Goal: Contribute content

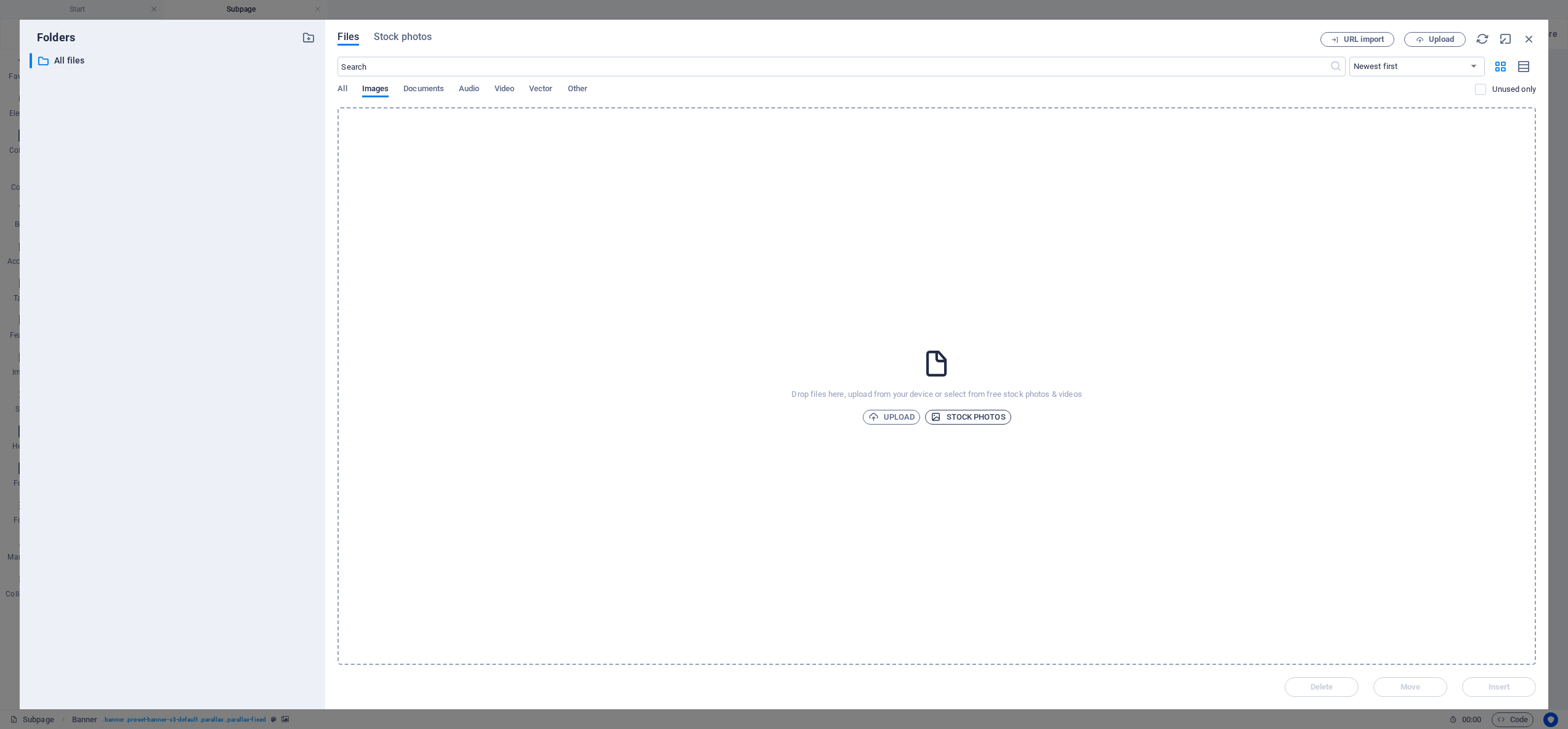
click at [974, 413] on span "Stock photos" at bounding box center [967, 417] width 74 height 14
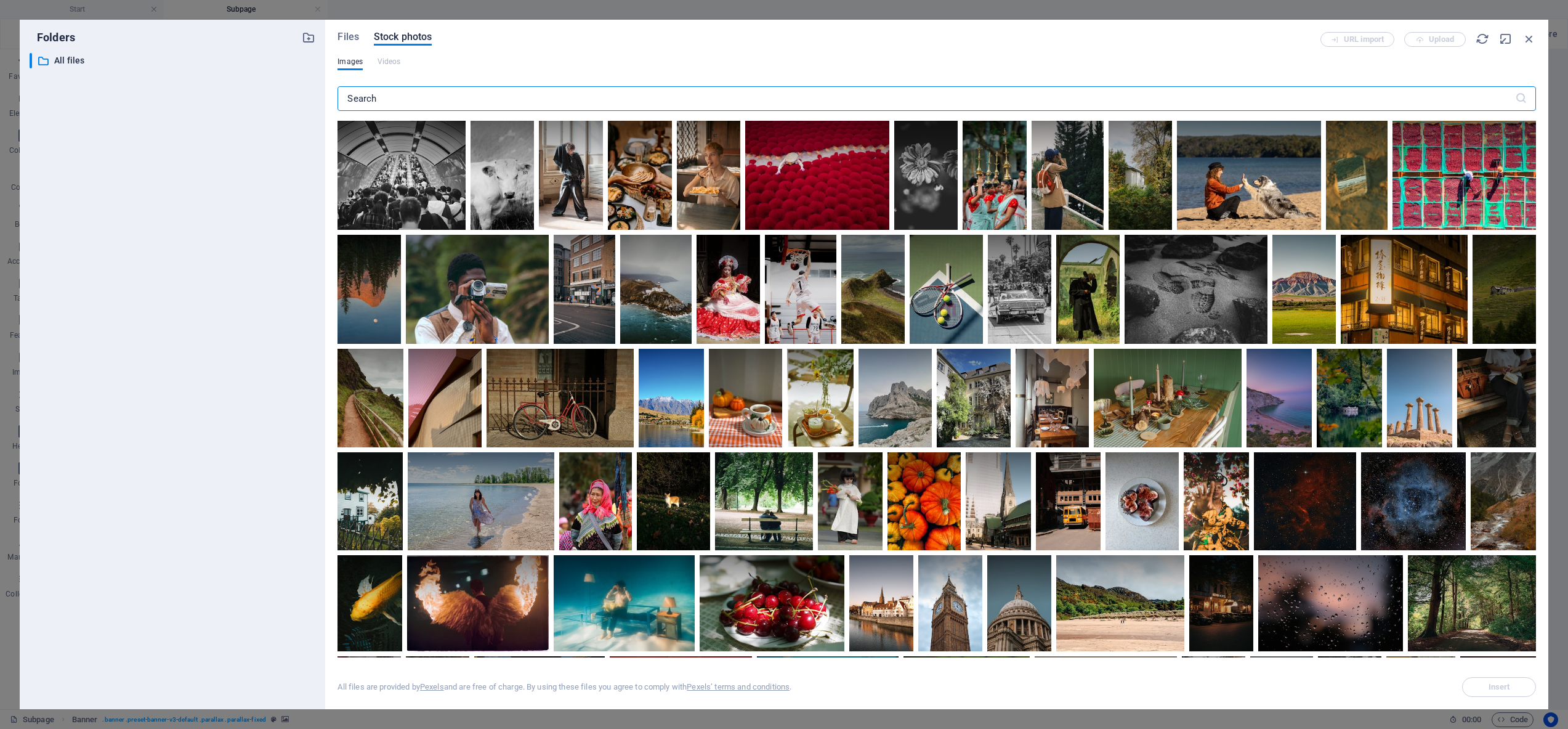
click at [455, 108] on input "text" at bounding box center [926, 98] width 1177 height 24
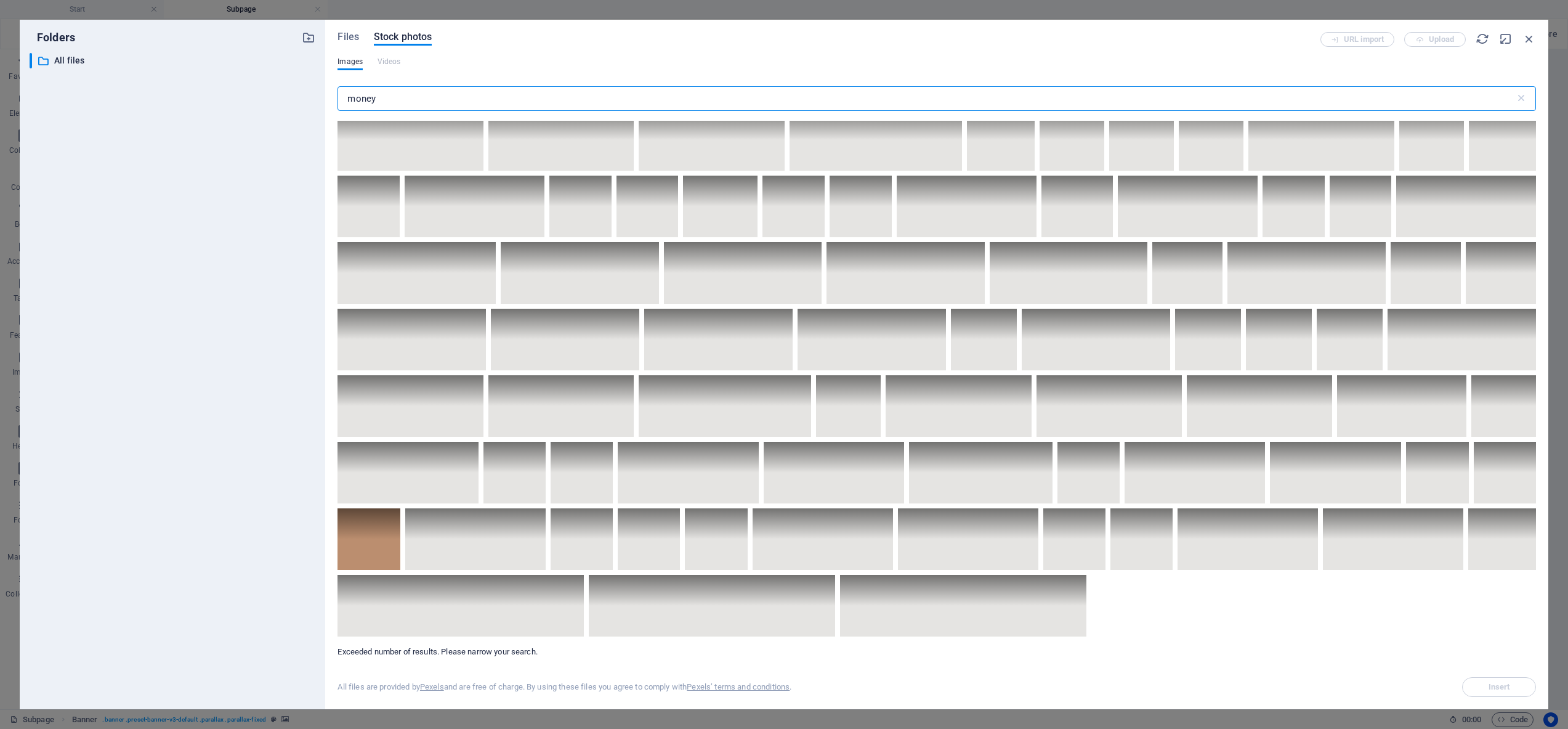
scroll to position [4389, 0]
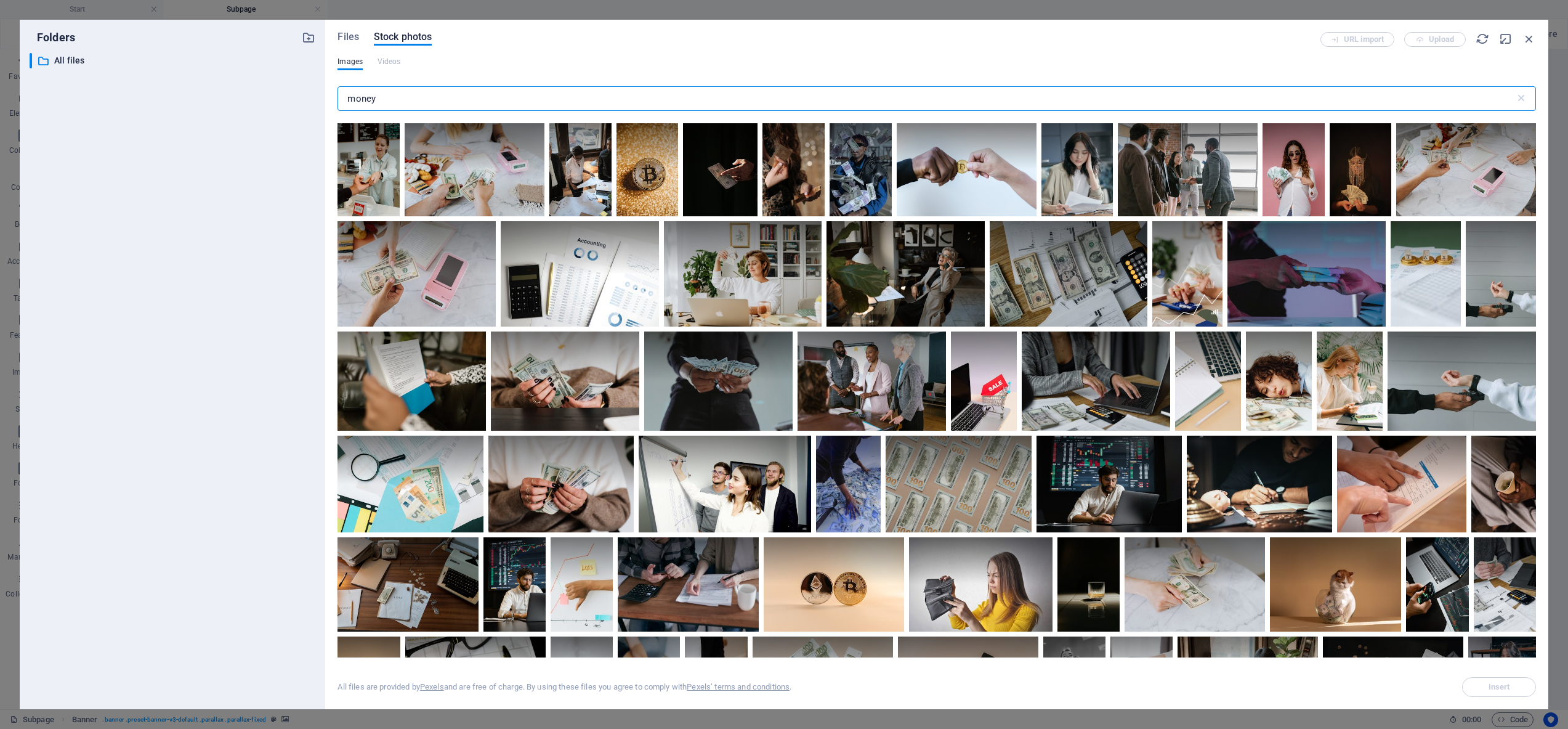
click at [348, 100] on input "money" at bounding box center [926, 98] width 1177 height 24
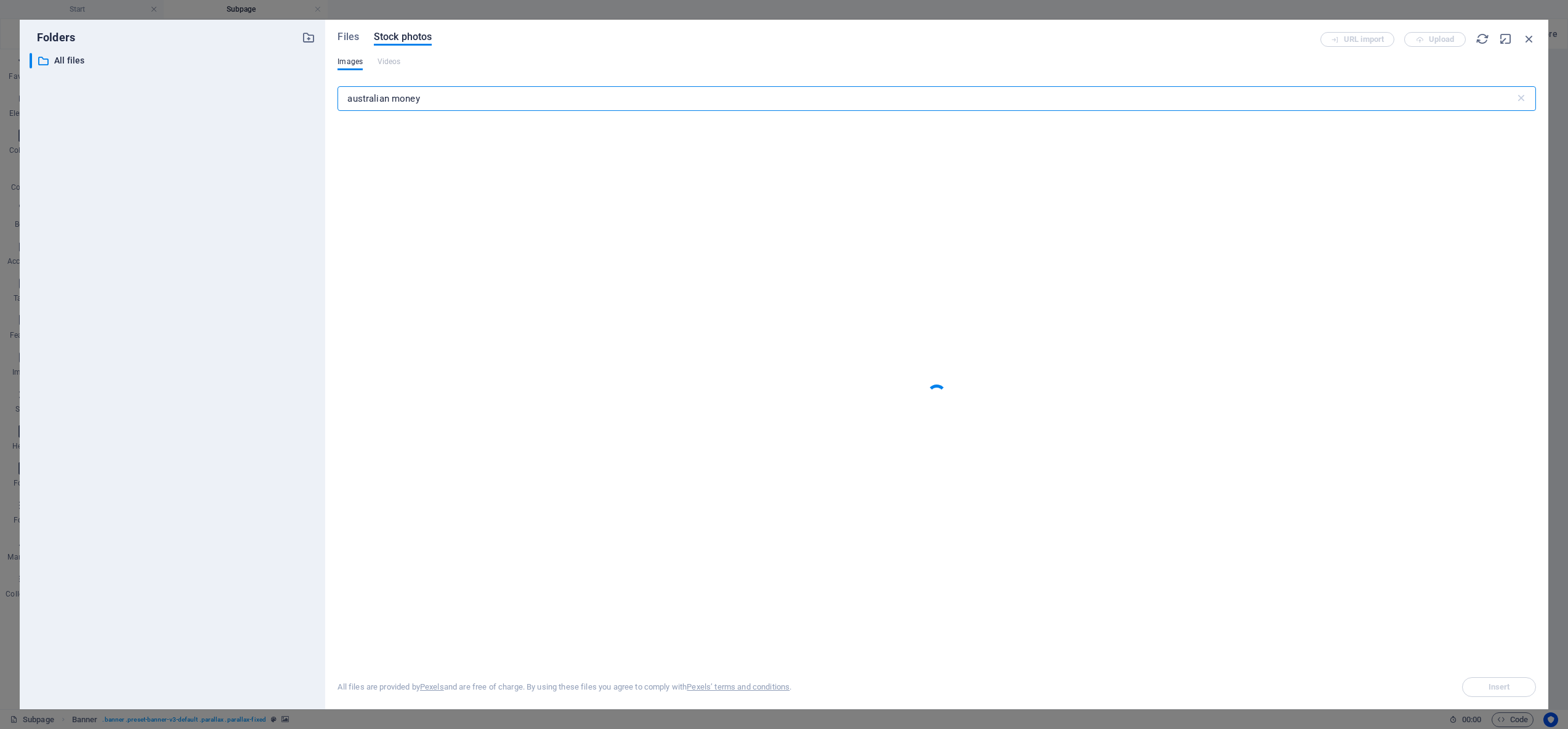
type input "australian money"
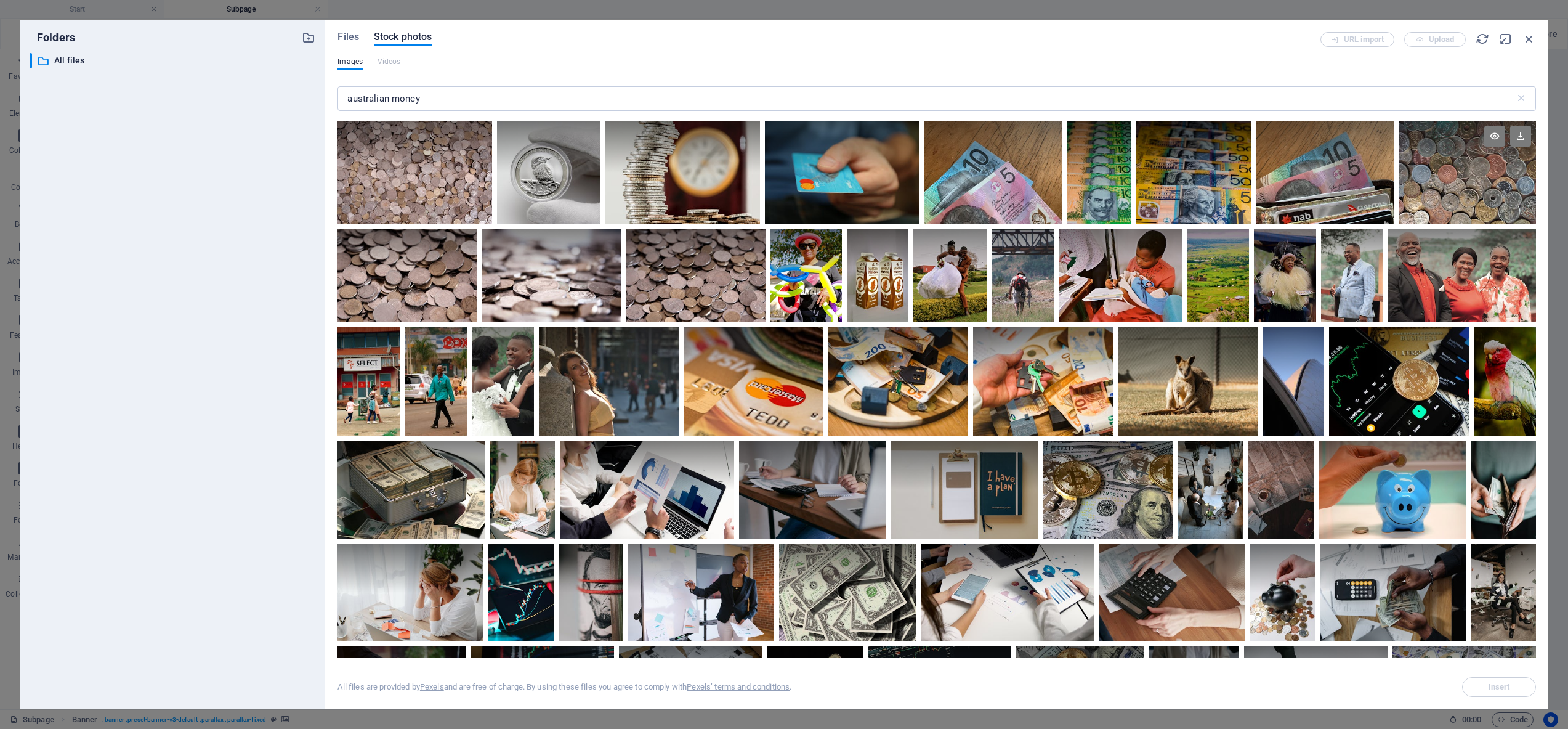
scroll to position [2, 0]
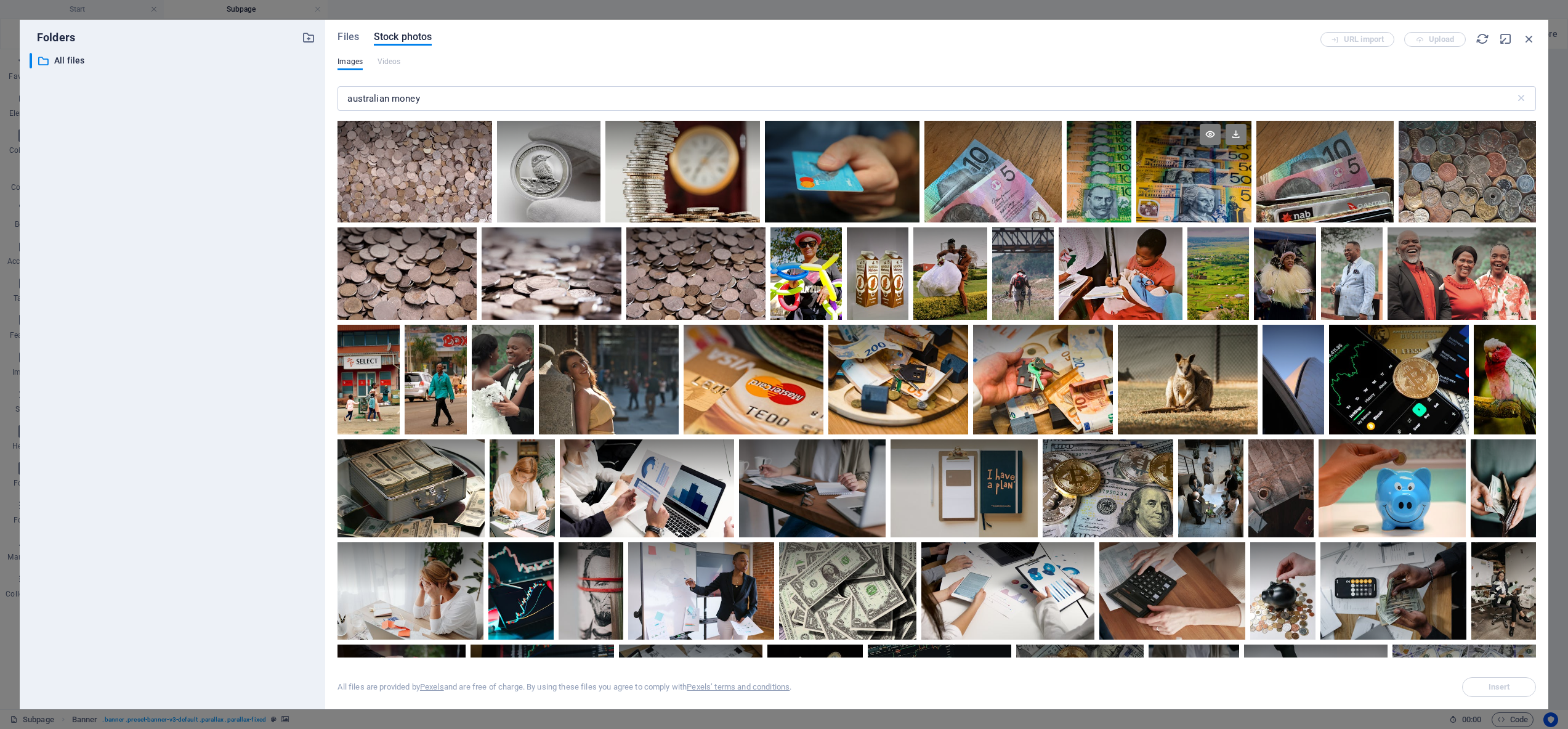
click at [1178, 175] on div at bounding box center [1194, 170] width 115 height 103
click at [1502, 679] on button "Insert" at bounding box center [1499, 687] width 74 height 20
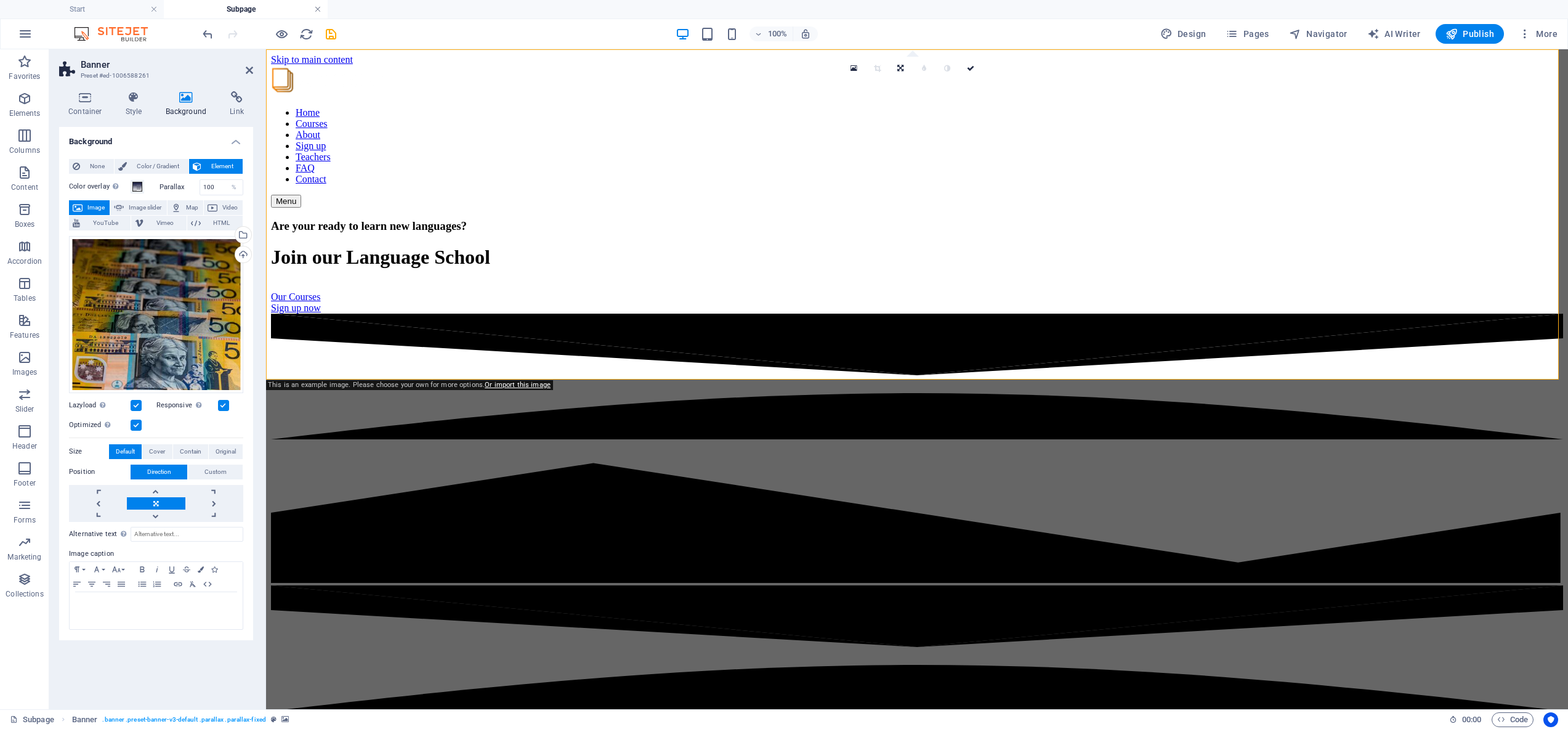
click at [319, 9] on link at bounding box center [317, 9] width 7 height 12
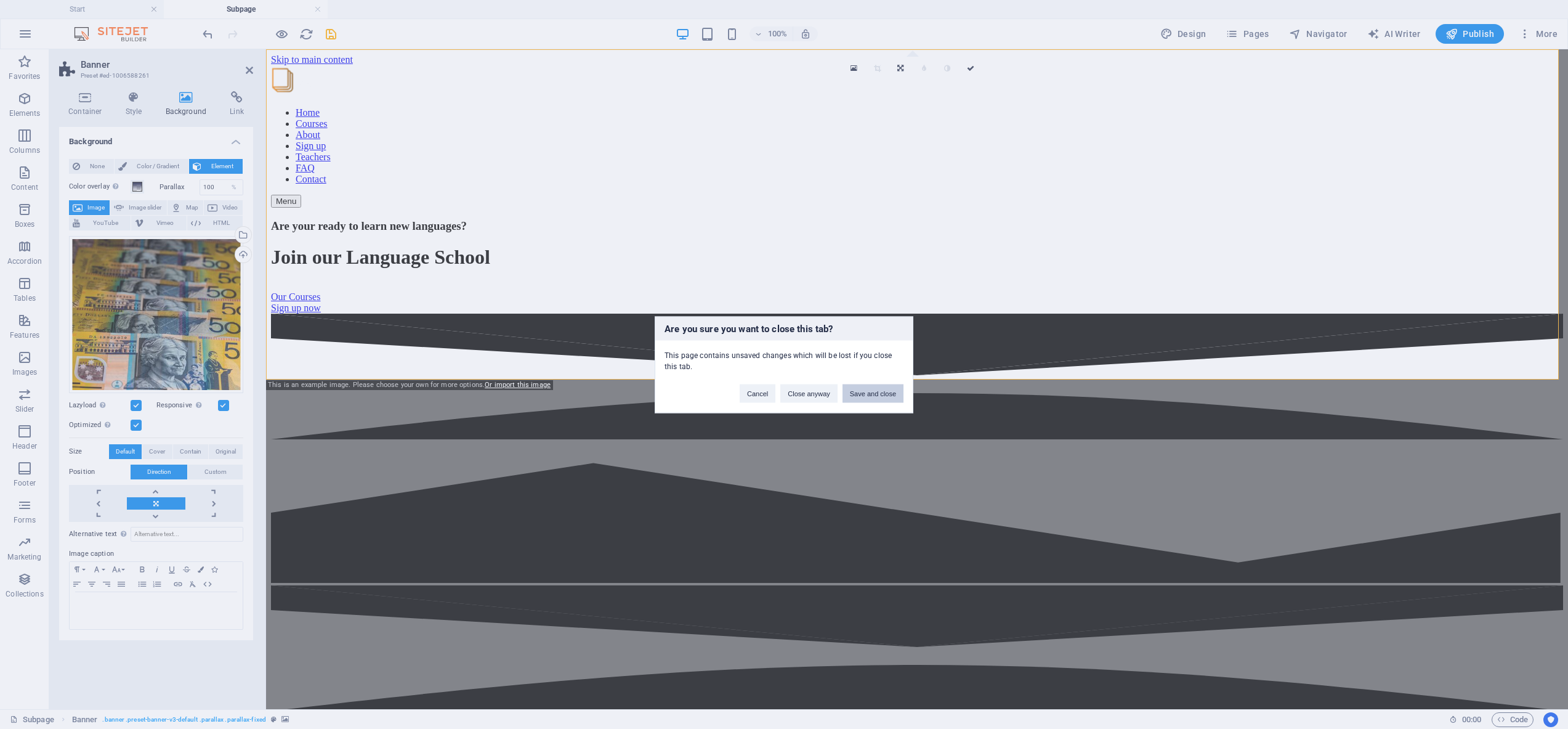
click at [879, 394] on button "Save and close" at bounding box center [873, 393] width 61 height 19
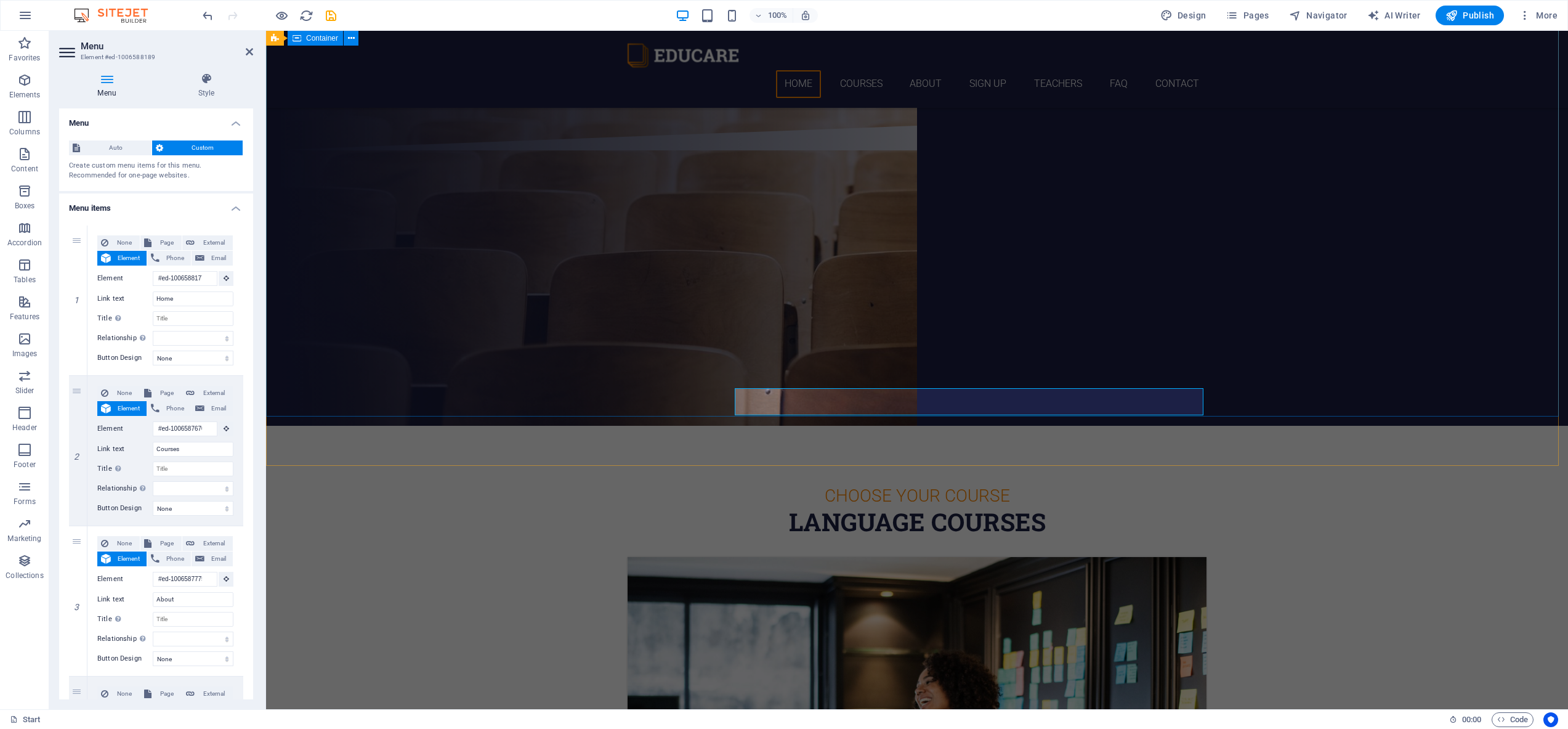
scroll to position [0, 0]
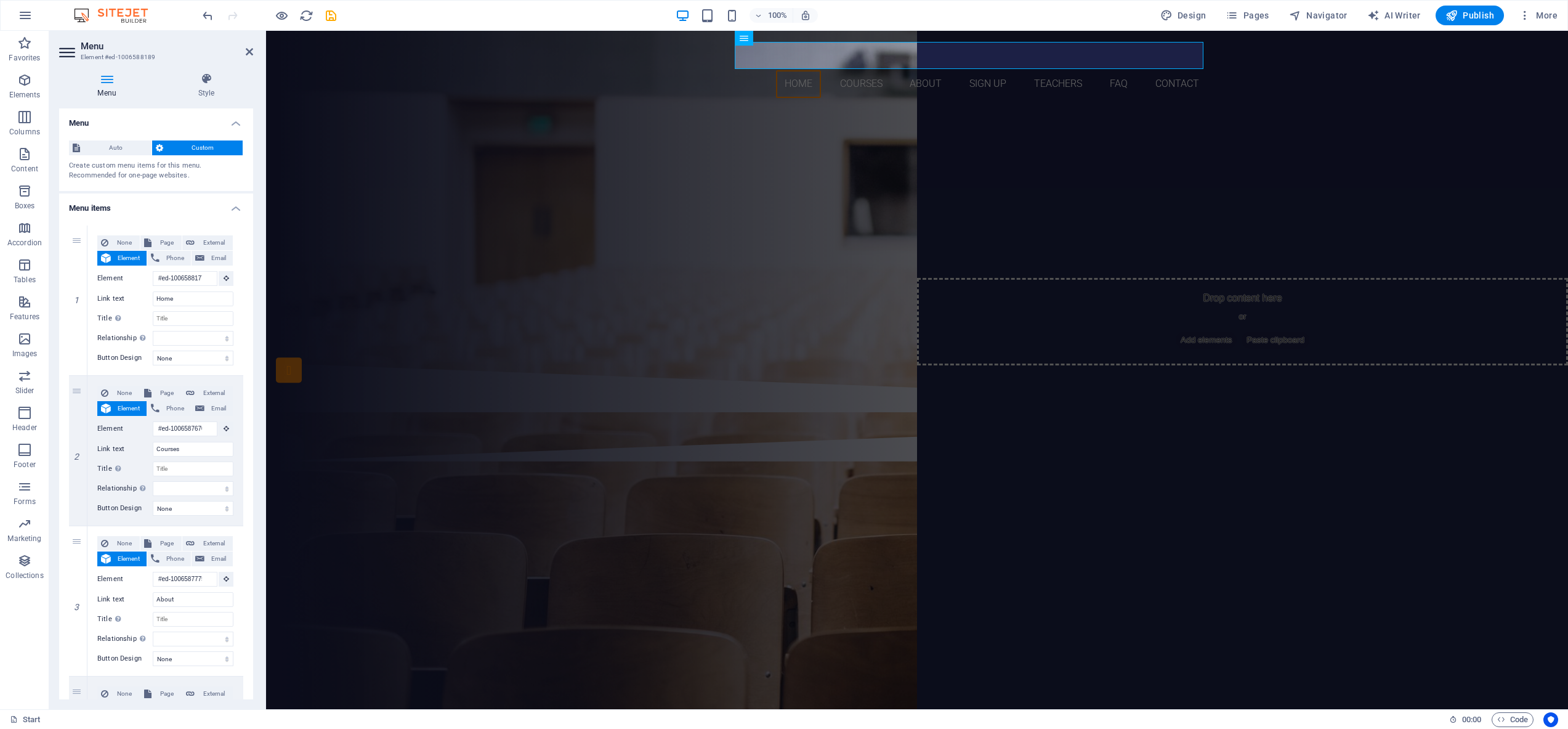
click at [424, 22] on div "100% Design Pages Navigator AI Writer Publish More" at bounding box center [881, 15] width 1363 height 20
click at [247, 50] on icon at bounding box center [249, 51] width 7 height 10
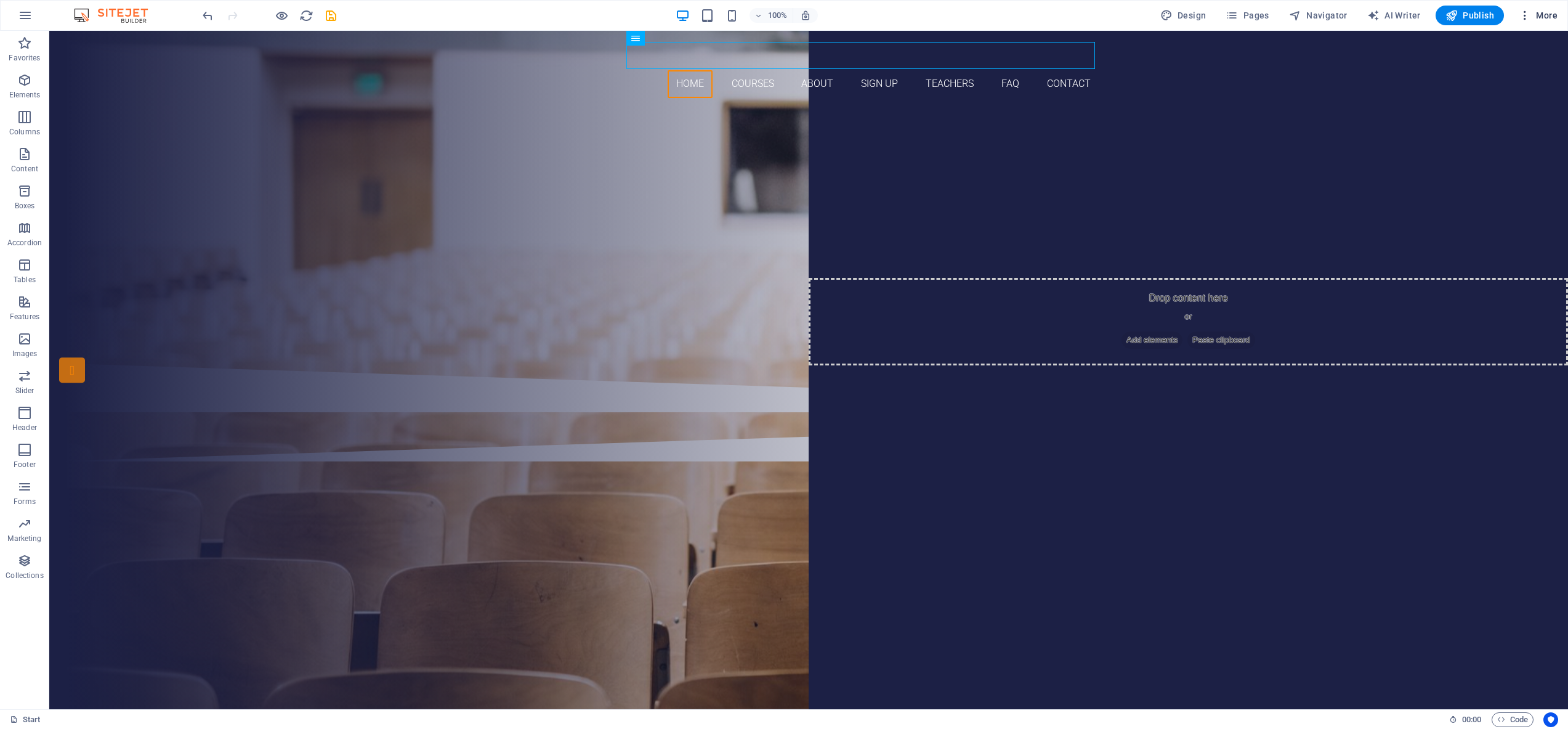
click at [1539, 23] on button "More" at bounding box center [1538, 15] width 48 height 20
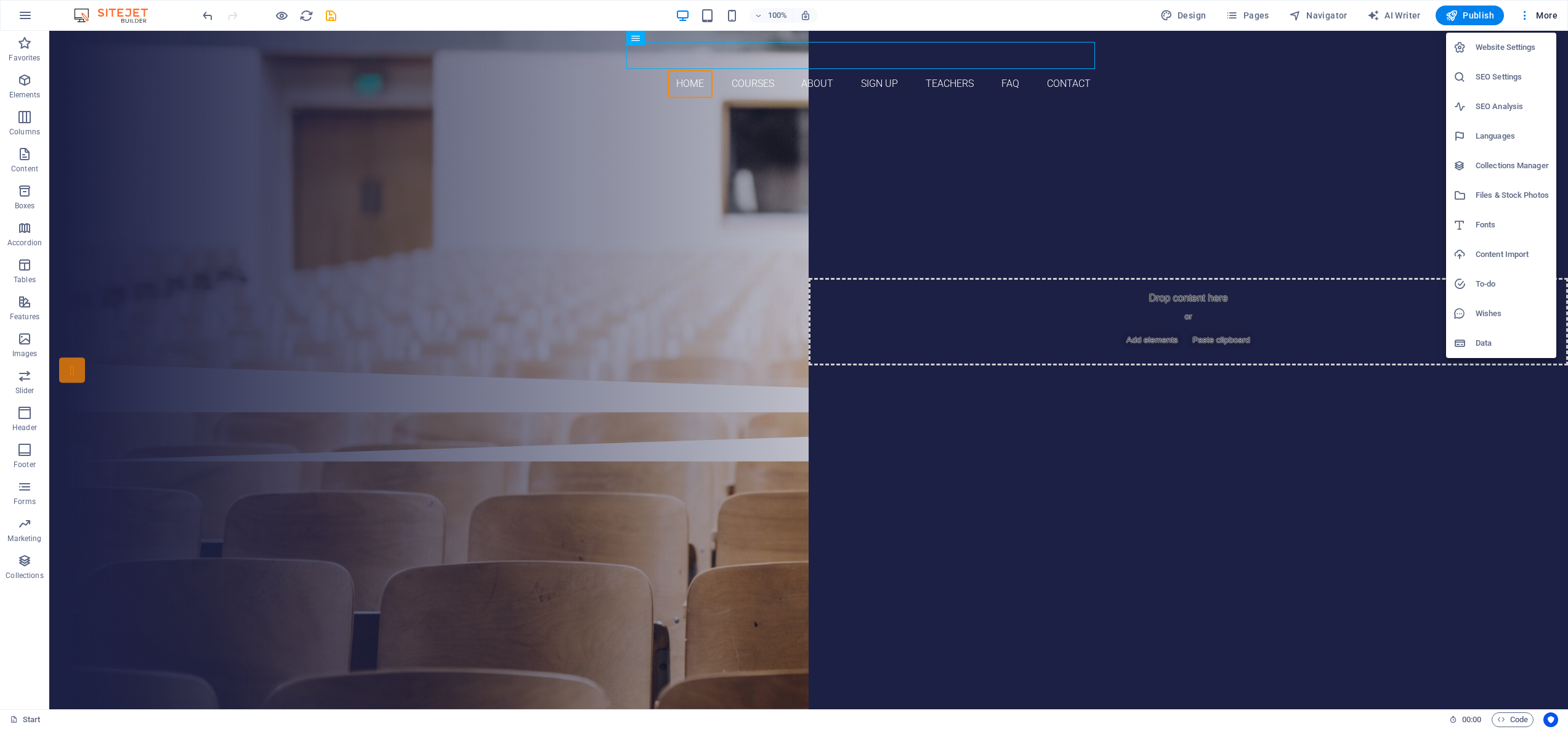
click at [1482, 225] on h6 "Fonts" at bounding box center [1512, 225] width 74 height 14
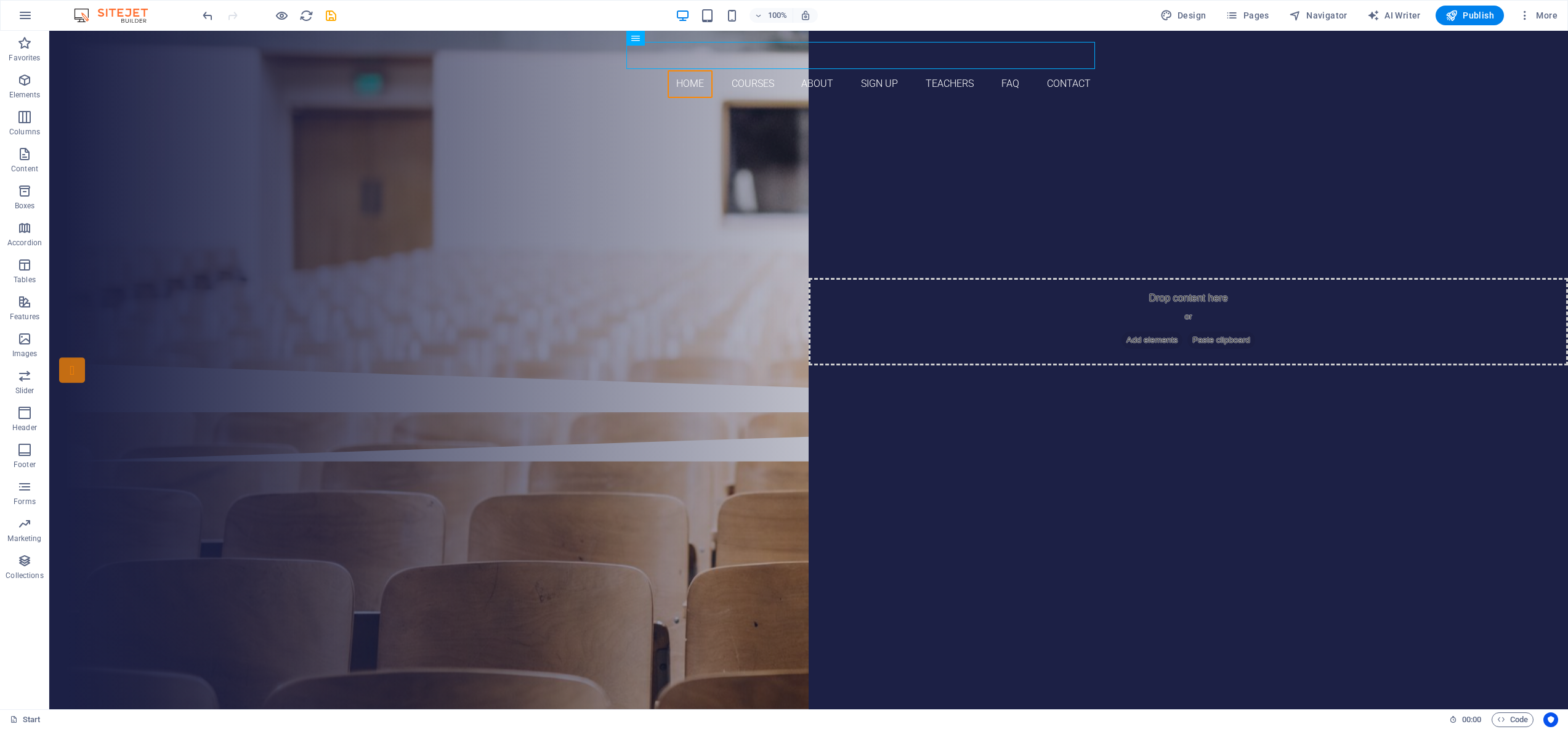
select select "popularity"
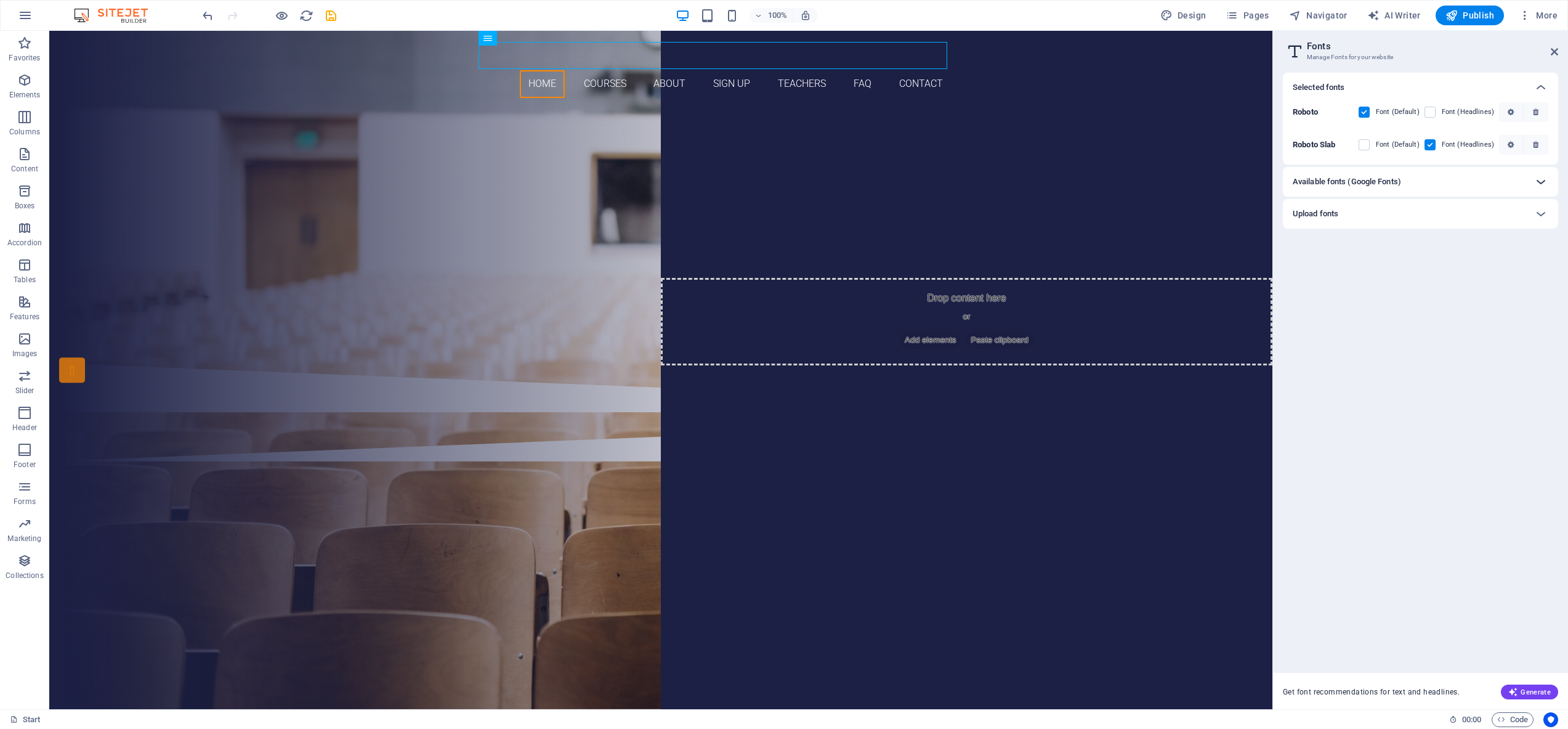
click at [1538, 182] on icon at bounding box center [1541, 181] width 14 height 14
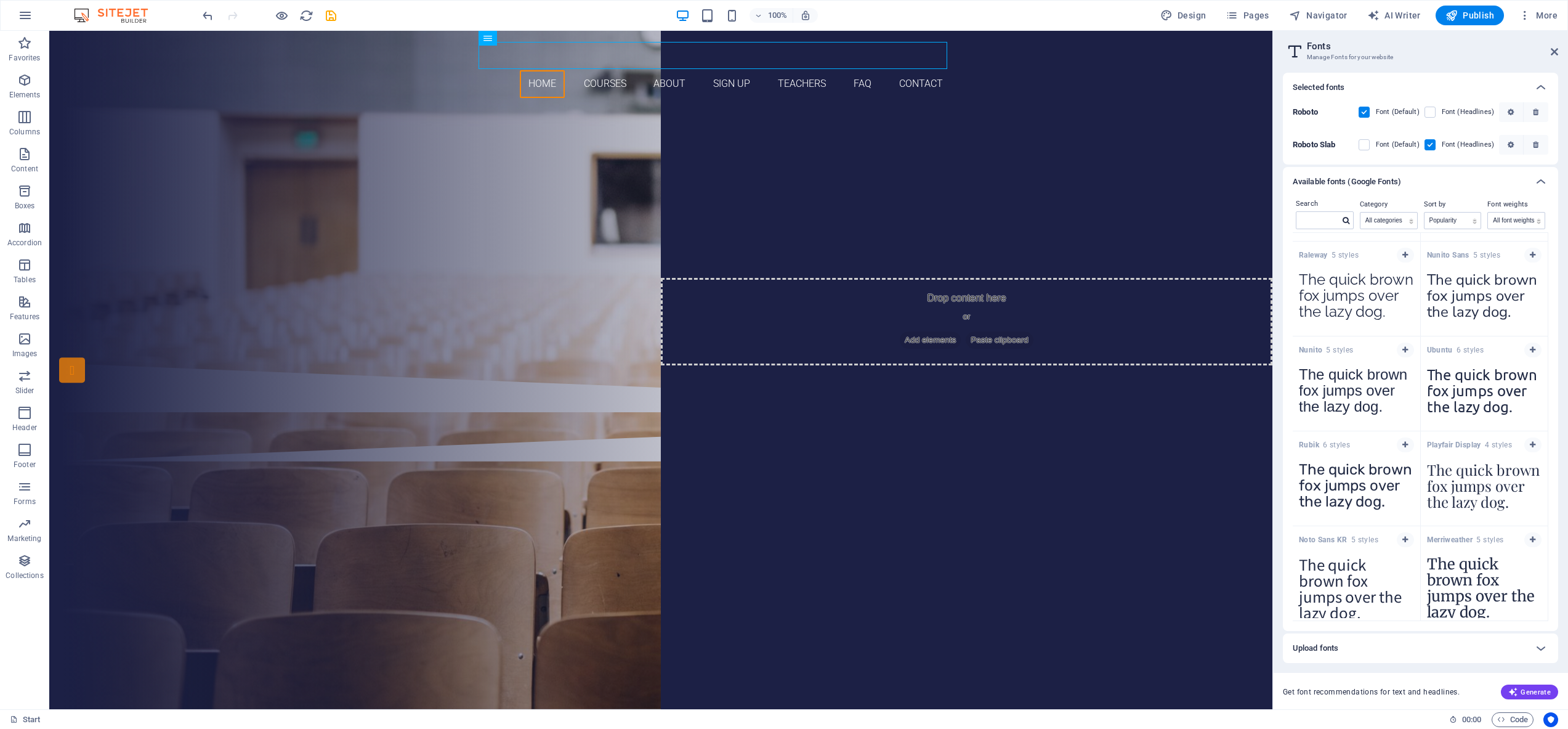
scroll to position [681, 0]
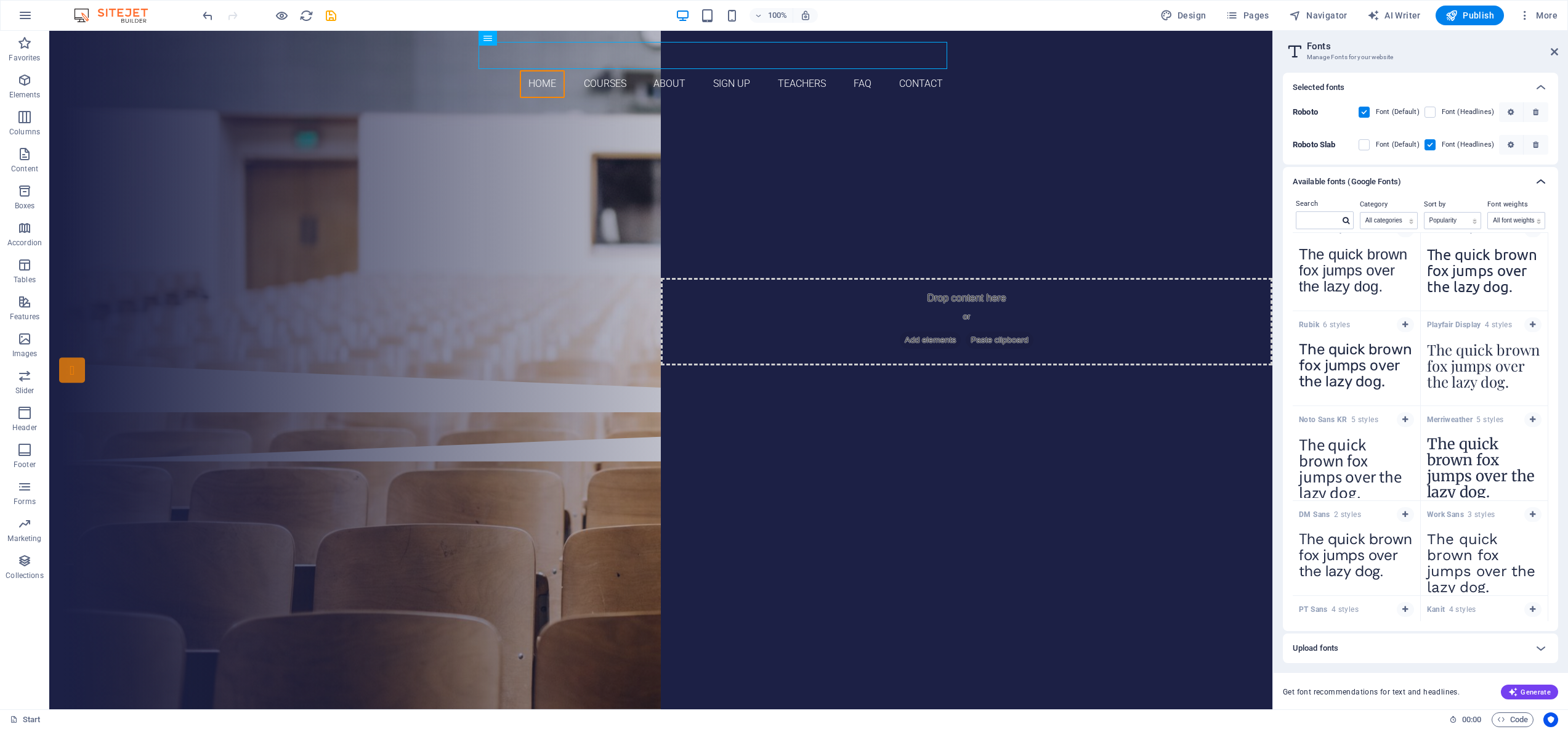
click at [1541, 182] on icon at bounding box center [1541, 181] width 14 height 14
